Goal: Check status: Check status

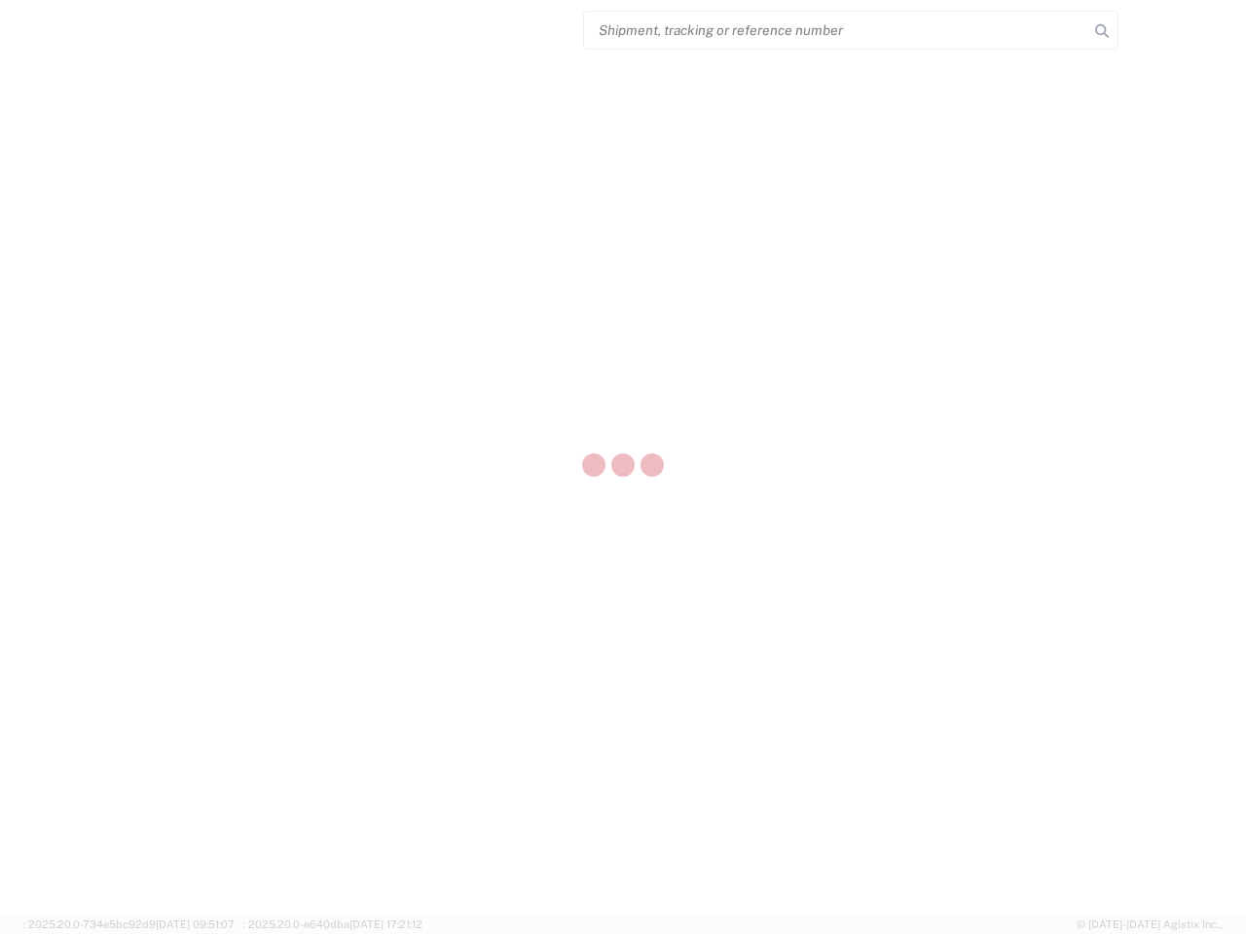
select select "US"
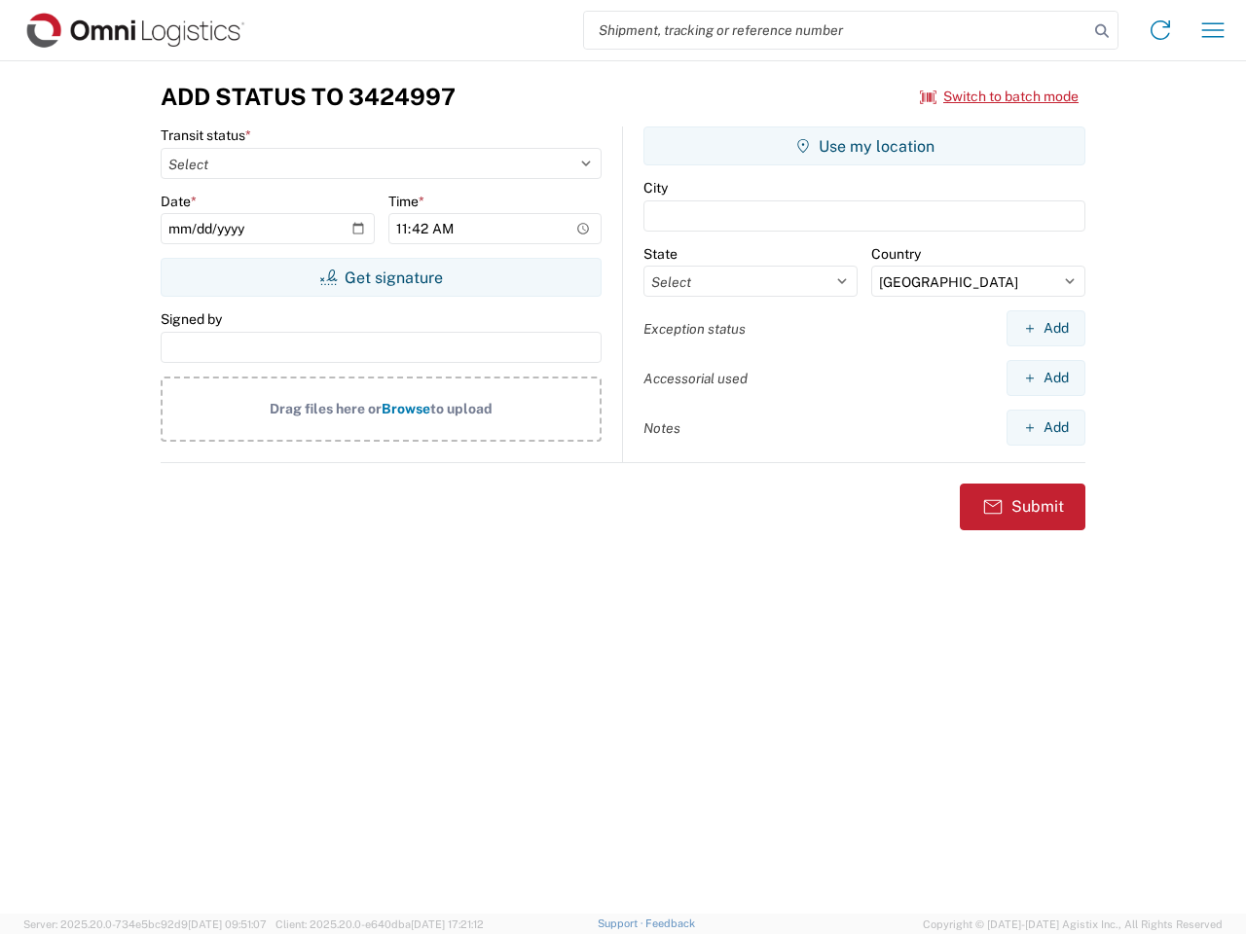
click at [836, 30] on input "search" at bounding box center [836, 30] width 504 height 37
click at [1102, 31] on icon at bounding box center [1101, 31] width 27 height 27
click at [1160, 30] on icon at bounding box center [1159, 30] width 31 height 31
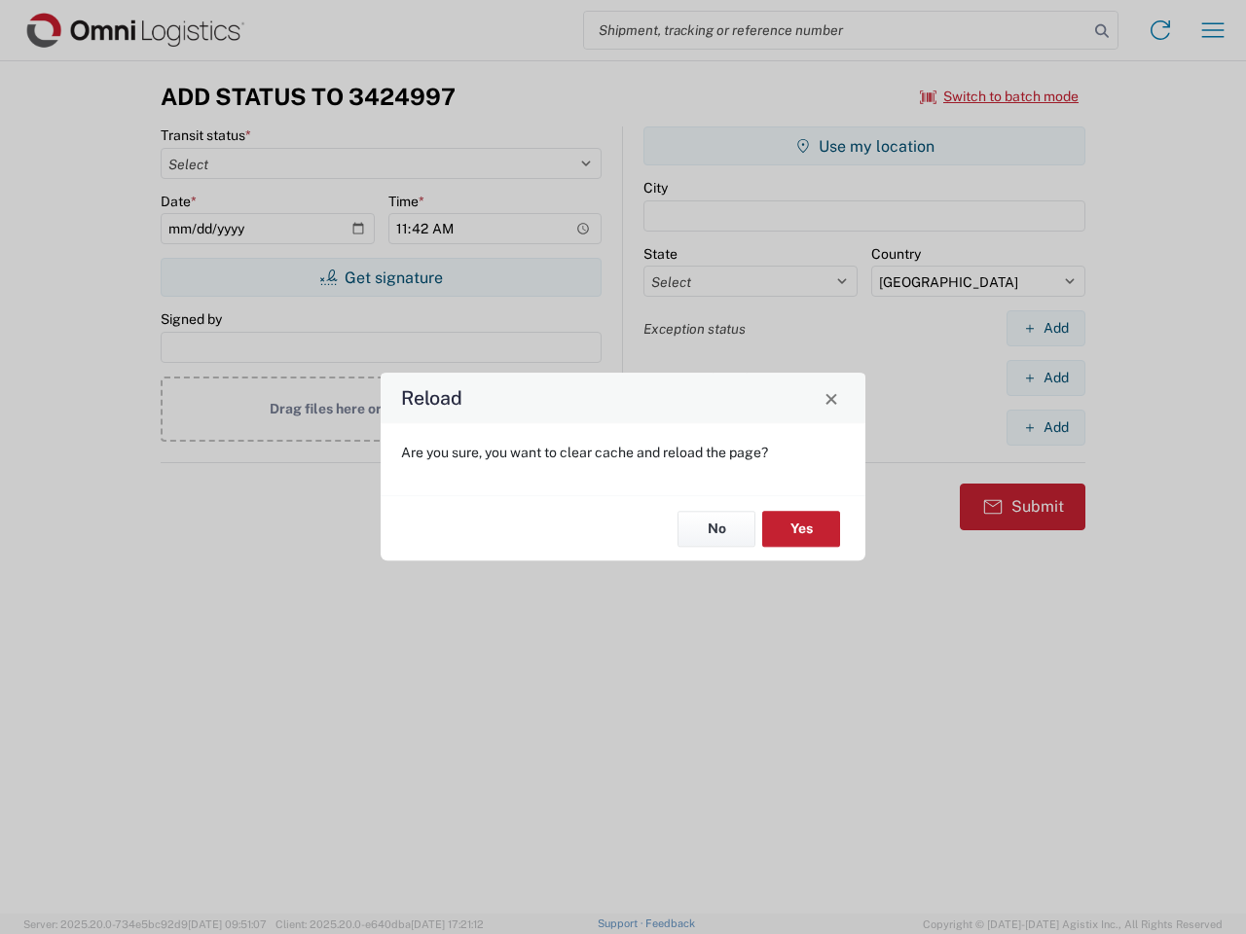
click at [1213, 30] on div "Reload Are you sure, you want to clear cache and reload the page? No Yes" at bounding box center [623, 467] width 1246 height 934
click at [999, 96] on div "Reload Are you sure, you want to clear cache and reload the page? No Yes" at bounding box center [623, 467] width 1246 height 934
click at [381, 277] on div "Reload Are you sure, you want to clear cache and reload the page? No Yes" at bounding box center [623, 467] width 1246 height 934
click at [864, 146] on div "Reload Are you sure, you want to clear cache and reload the page? No Yes" at bounding box center [623, 467] width 1246 height 934
click at [1045, 328] on div "Reload Are you sure, you want to clear cache and reload the page? No Yes" at bounding box center [623, 467] width 1246 height 934
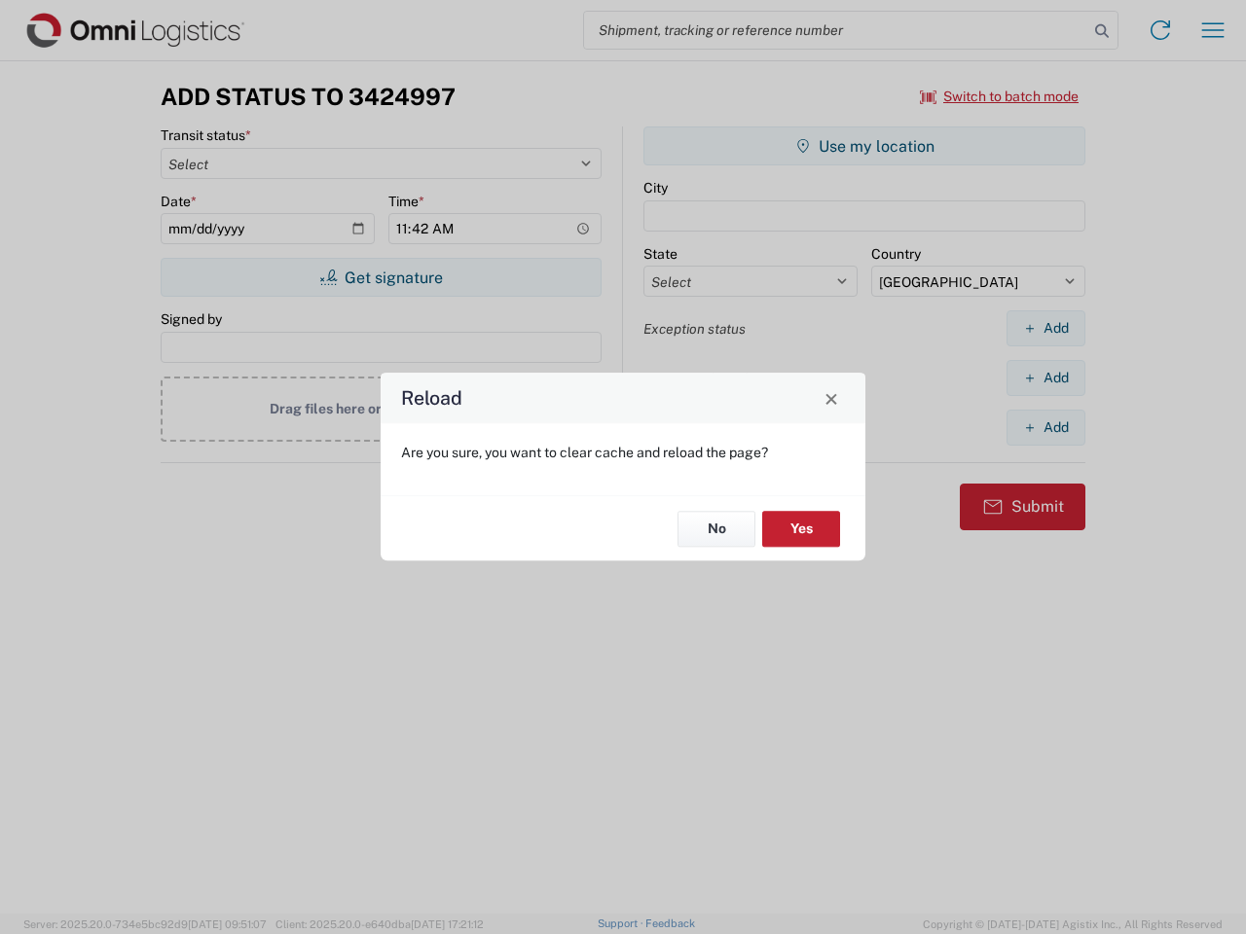
click at [1045, 378] on div "Reload Are you sure, you want to clear cache and reload the page? No Yes" at bounding box center [623, 467] width 1246 height 934
click at [1045, 427] on div "Reload Are you sure, you want to clear cache and reload the page? No Yes" at bounding box center [623, 467] width 1246 height 934
